Goal: Information Seeking & Learning: Learn about a topic

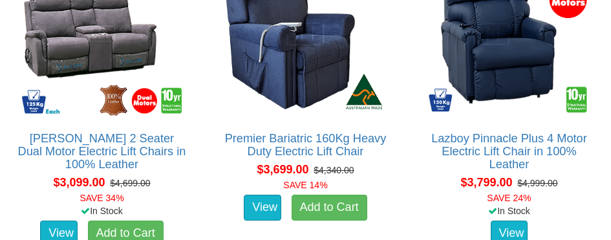
scroll to position [2846, 0]
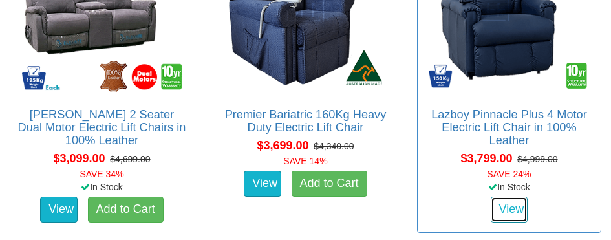
click at [510, 212] on link "View" at bounding box center [510, 210] width 38 height 26
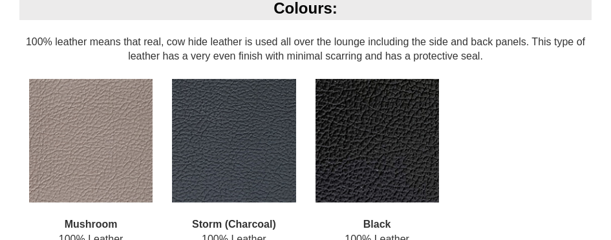
scroll to position [970, 0]
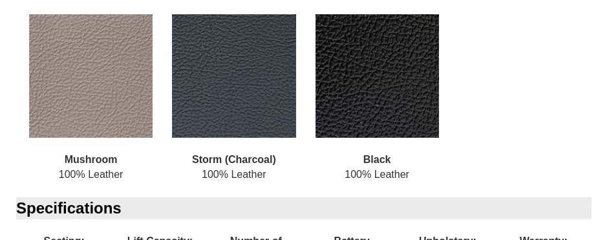
click at [82, 79] on img at bounding box center [91, 76] width 124 height 124
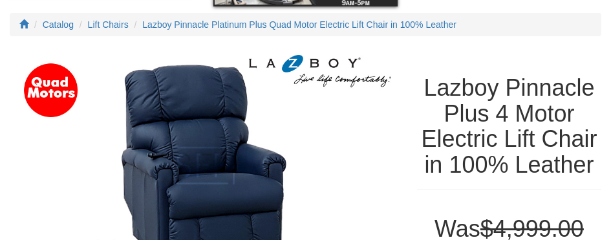
scroll to position [142, 0]
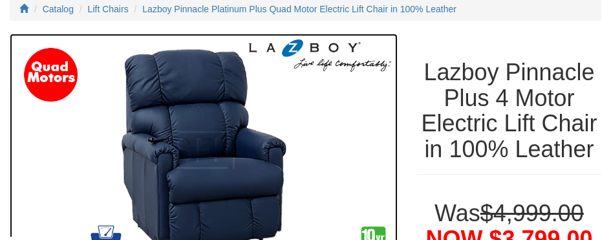
click at [182, 142] on img at bounding box center [204, 150] width 388 height 233
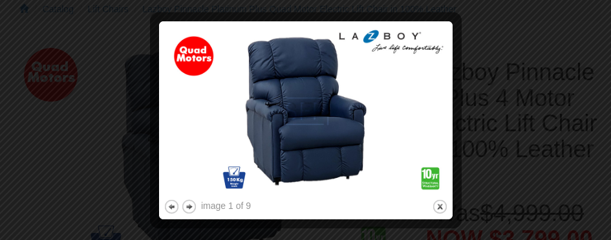
click at [417, 112] on img at bounding box center [306, 111] width 285 height 171
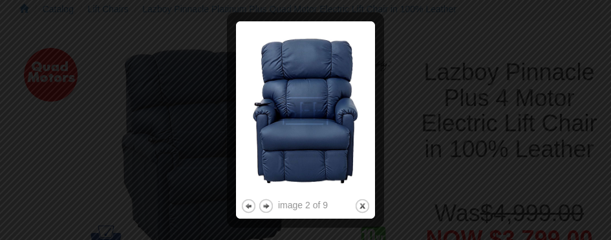
click at [360, 111] on img at bounding box center [306, 111] width 130 height 170
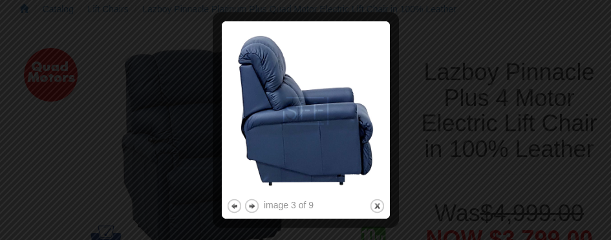
click at [360, 111] on img at bounding box center [305, 111] width 159 height 170
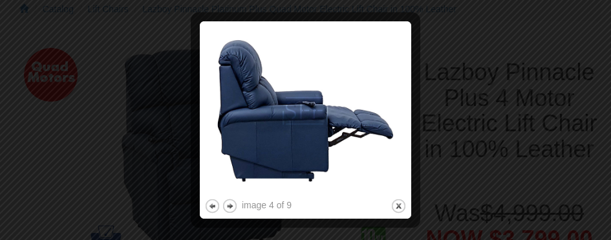
click at [360, 111] on img at bounding box center [305, 111] width 202 height 170
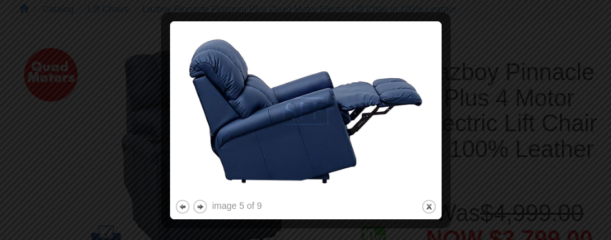
click at [360, 111] on img at bounding box center [306, 111] width 263 height 171
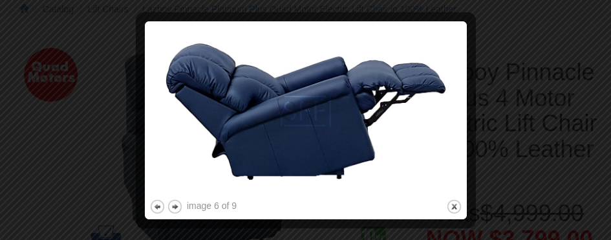
click at [360, 111] on img at bounding box center [305, 111] width 313 height 171
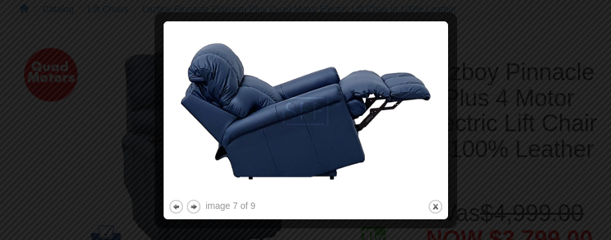
click at [360, 111] on img at bounding box center [305, 111] width 275 height 171
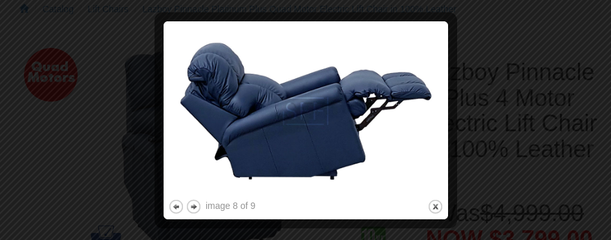
click at [360, 111] on img at bounding box center [305, 111] width 275 height 171
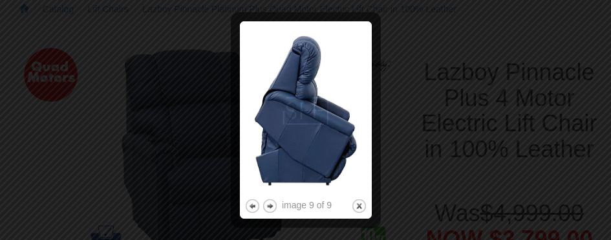
click at [360, 111] on img at bounding box center [305, 111] width 123 height 170
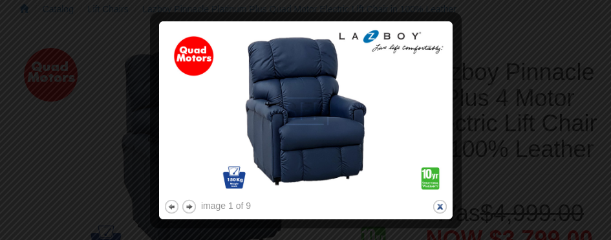
click at [441, 206] on button "close" at bounding box center [440, 207] width 16 height 16
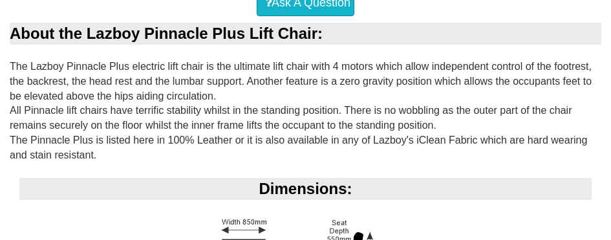
scroll to position [621, 0]
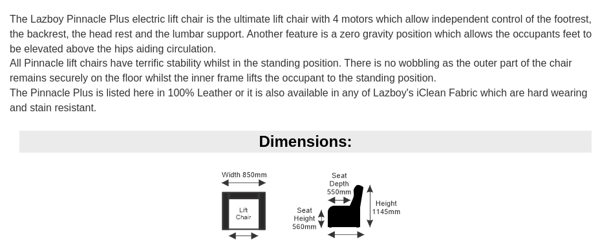
click at [316, 146] on div "Dimensions:" at bounding box center [305, 142] width 572 height 22
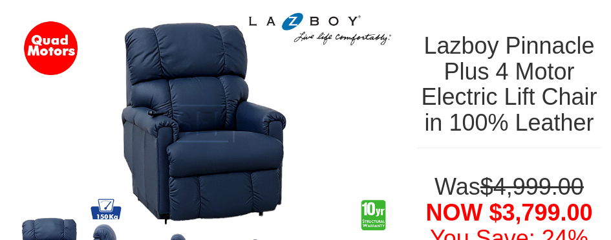
scroll to position [0, 0]
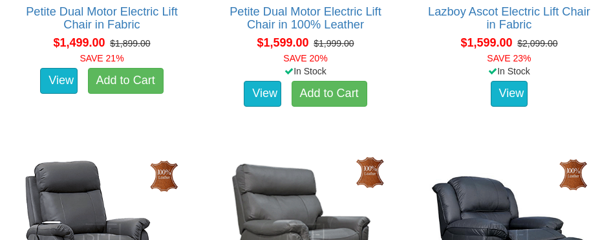
scroll to position [1358, 0]
